Goal: Information Seeking & Learning: Learn about a topic

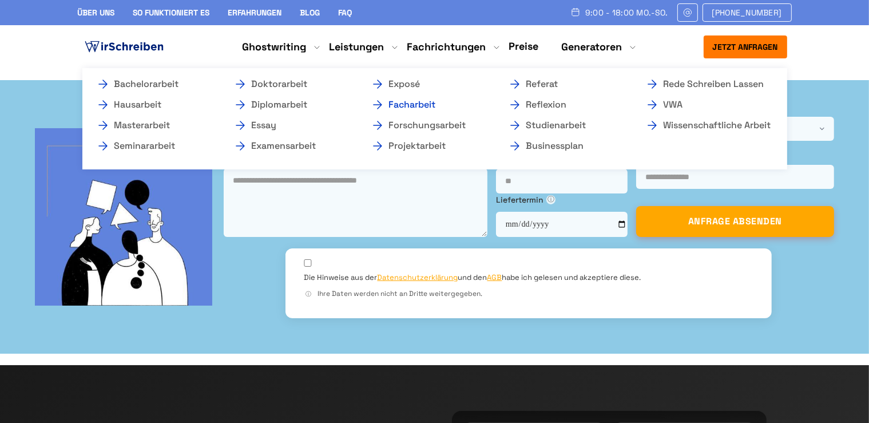
click at [401, 104] on link "Facharbeit" at bounding box center [428, 105] width 114 height 14
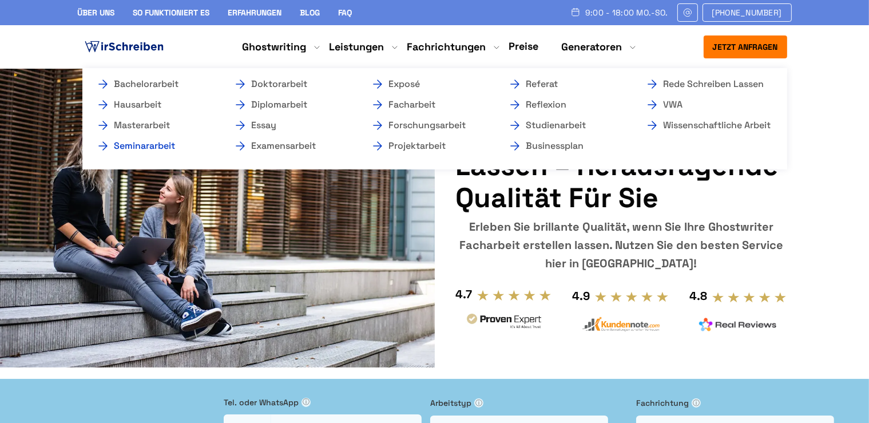
click at [148, 150] on link "Seminararbeit" at bounding box center [153, 146] width 114 height 14
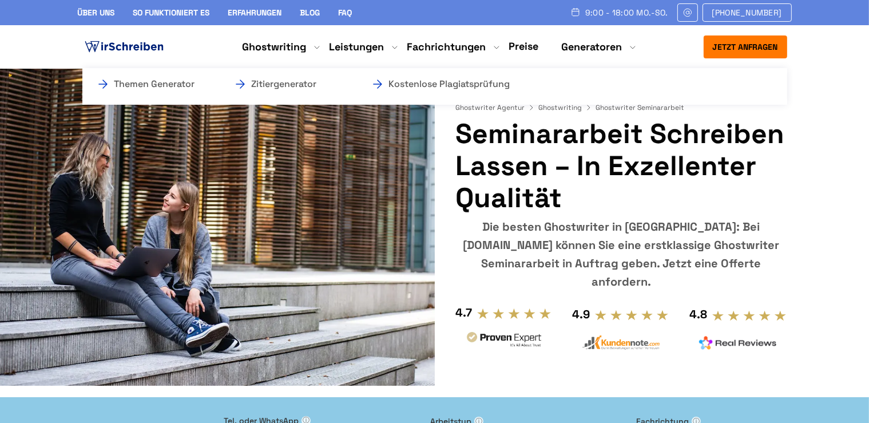
click at [589, 42] on link "Generatoren" at bounding box center [592, 47] width 61 height 14
click at [485, 88] on link "Kostenlose Plagiatsprüfung" at bounding box center [428, 84] width 114 height 14
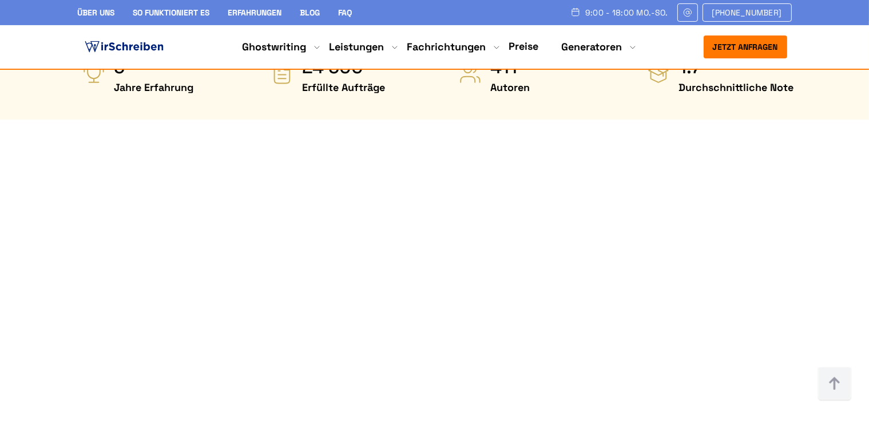
scroll to position [605, 0]
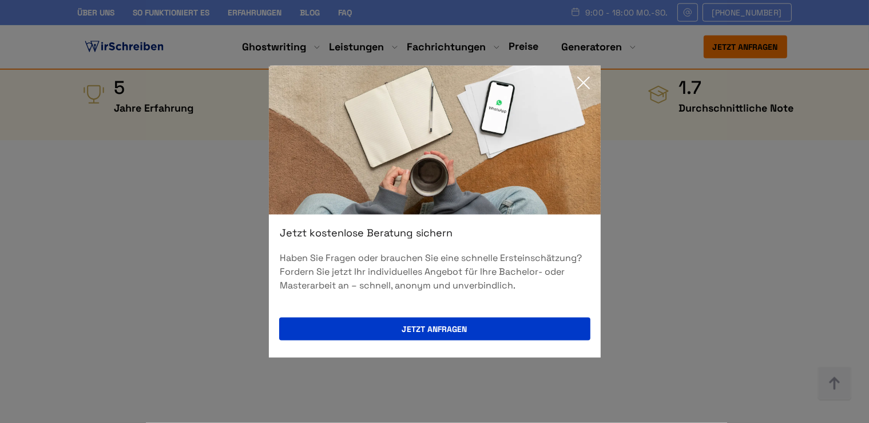
click at [584, 82] on icon at bounding box center [583, 82] width 11 height 11
